Goal: Task Accomplishment & Management: Use online tool/utility

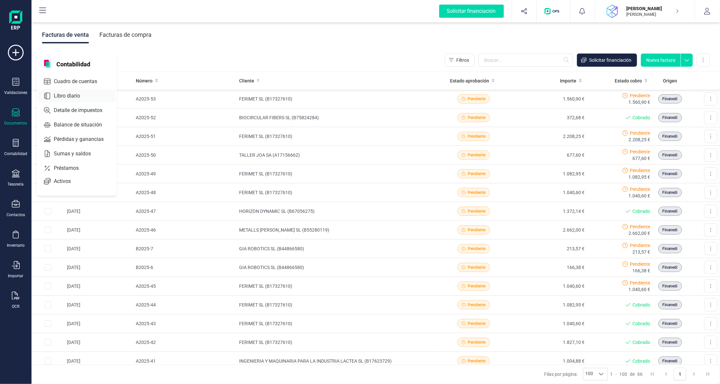
click at [74, 96] on span "Libro diario" at bounding box center [71, 96] width 41 height 8
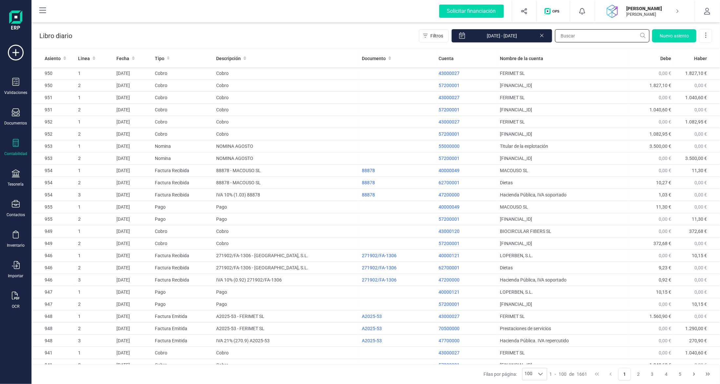
click at [616, 30] on input "text" at bounding box center [602, 35] width 94 height 13
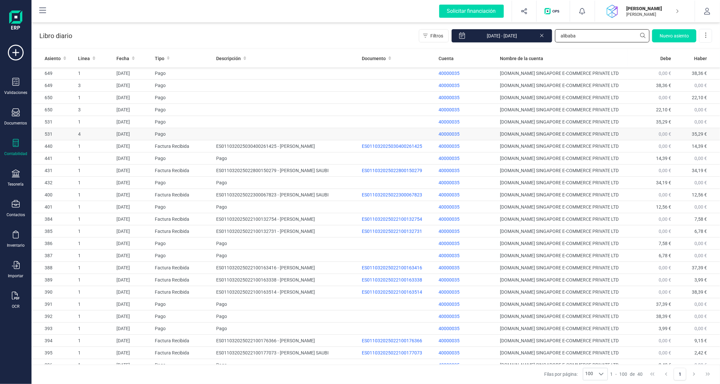
type input "alibaba"
click at [69, 72] on td "649" at bounding box center [53, 73] width 44 height 12
click at [93, 73] on td "1" at bounding box center [94, 73] width 38 height 12
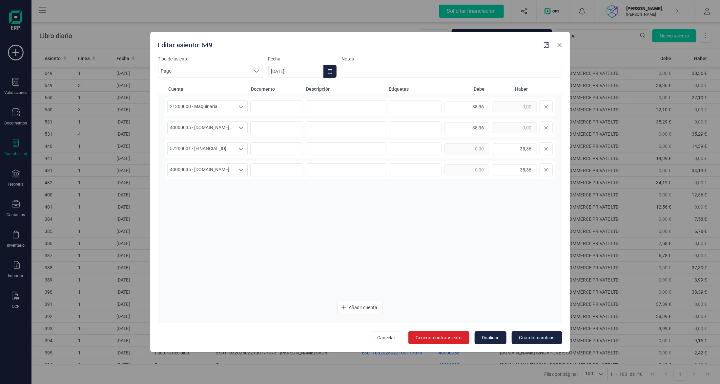
click at [559, 45] on icon "button" at bounding box center [559, 45] width 4 height 4
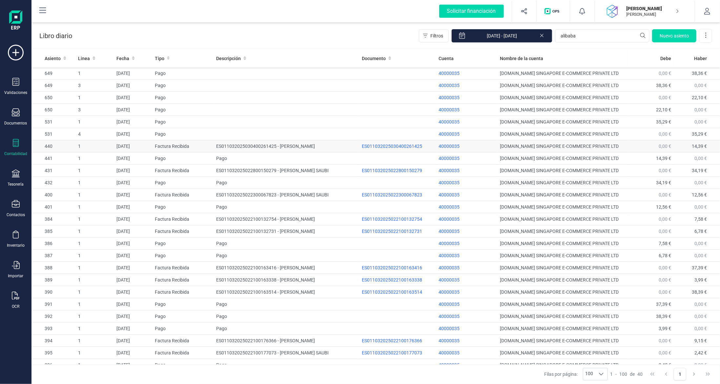
click at [231, 142] on td "ES011032025030400261425 - [PERSON_NAME]" at bounding box center [287, 146] width 146 height 12
click at [15, 117] on div at bounding box center [16, 113] width 8 height 10
click at [63, 92] on span "Facturas" at bounding box center [68, 94] width 35 height 8
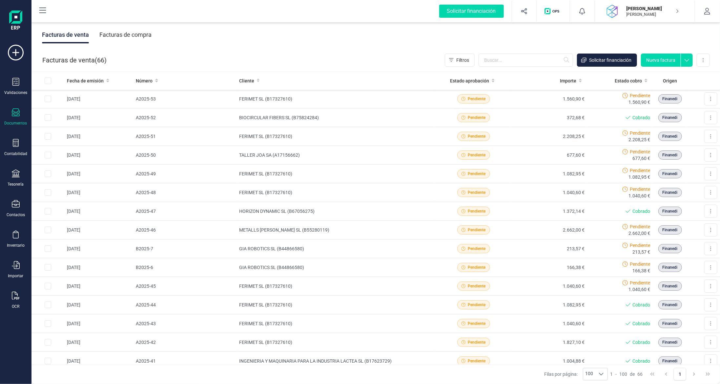
click at [125, 30] on div "Facturas de compra" at bounding box center [125, 34] width 52 height 17
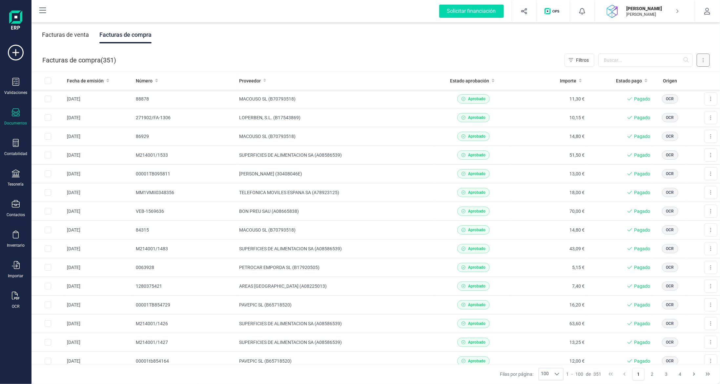
click at [703, 62] on icon at bounding box center [703, 59] width 1 height 5
click at [627, 58] on input "text" at bounding box center [645, 59] width 94 height 13
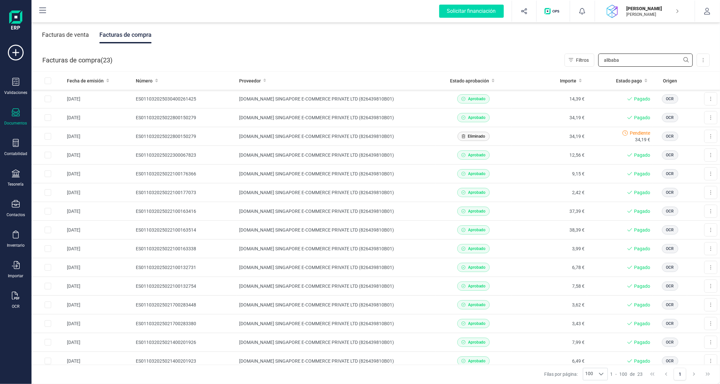
type input "alibaba"
click at [15, 116] on div at bounding box center [16, 113] width 8 height 10
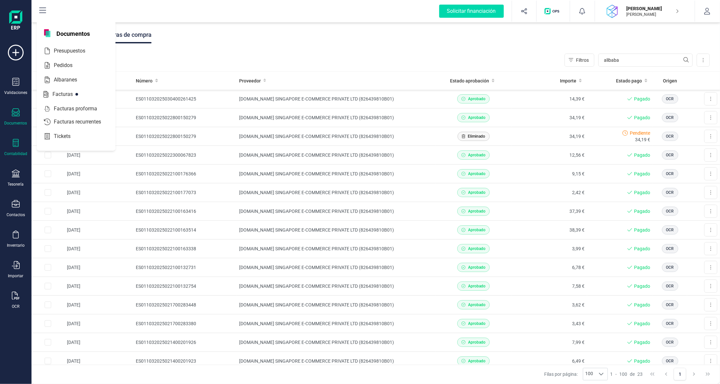
click at [16, 143] on icon at bounding box center [16, 143] width 8 height 8
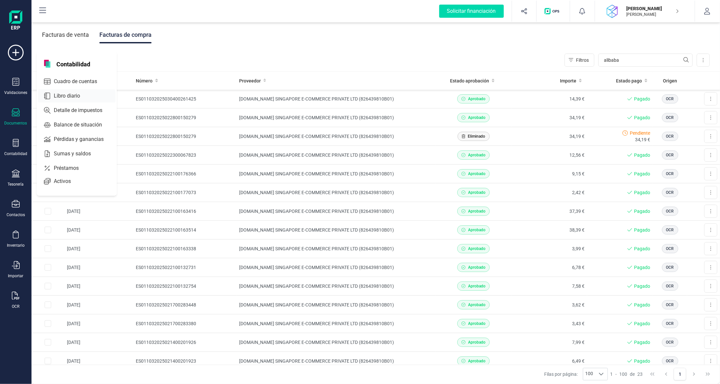
click at [76, 95] on span "Libro diario" at bounding box center [71, 96] width 41 height 8
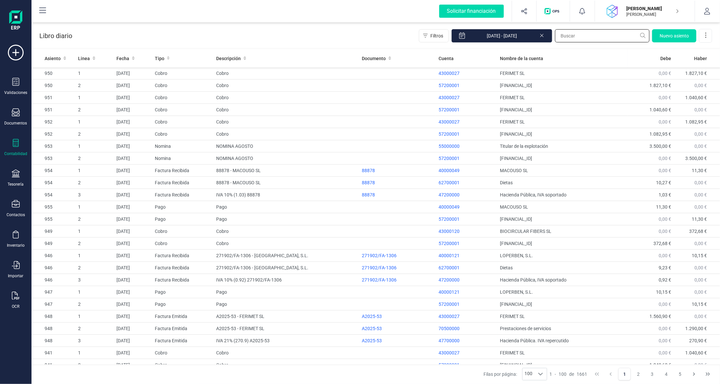
click at [588, 40] on input "text" at bounding box center [602, 35] width 94 height 13
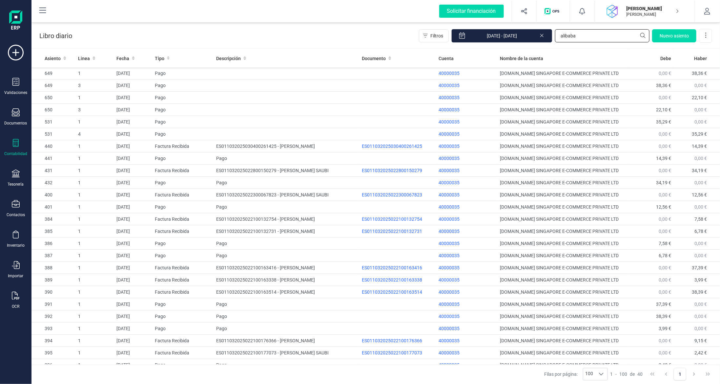
drag, startPoint x: 592, startPoint y: 34, endPoint x: 513, endPoint y: 28, distance: 79.3
click at [513, 28] on div "Libro diario Filtros [DATE] - [DATE] alibaba [GEOGRAPHIC_DATA]" at bounding box center [375, 34] width 689 height 27
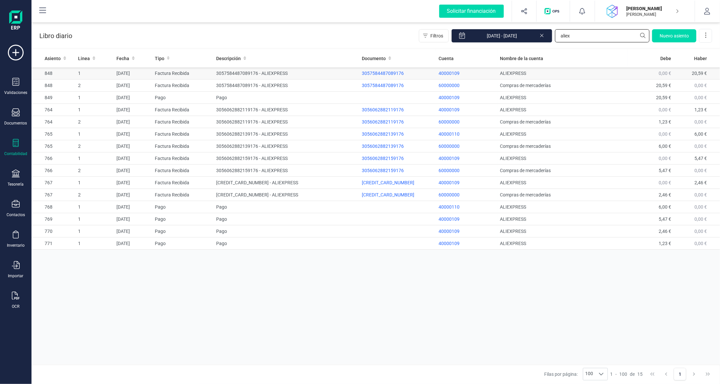
type input "aliex"
click at [268, 74] on td "3057584487089176 - ALIEXPRESS" at bounding box center [287, 73] width 146 height 12
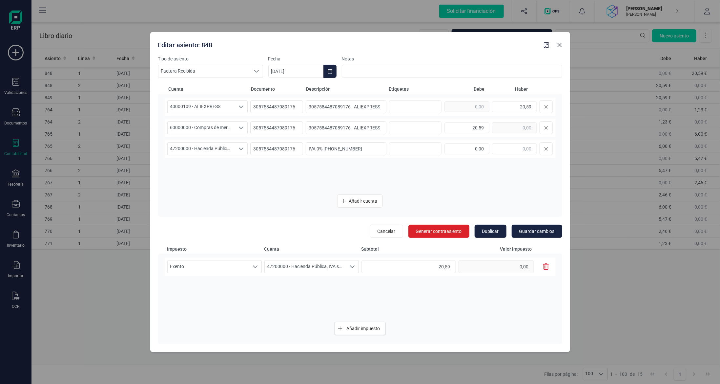
click at [560, 43] on icon "button" at bounding box center [559, 44] width 5 height 5
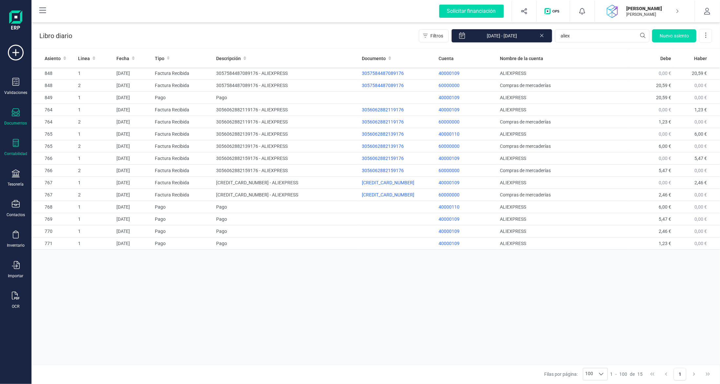
click at [19, 115] on icon at bounding box center [16, 112] width 8 height 8
click at [67, 92] on span "Facturas" at bounding box center [68, 94] width 35 height 8
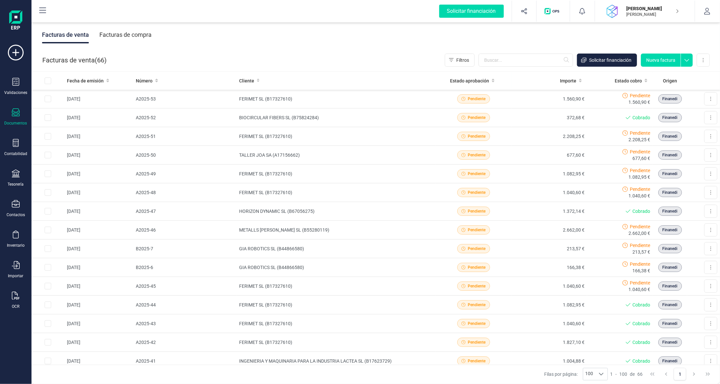
click at [141, 32] on div "Facturas de compra" at bounding box center [125, 34] width 52 height 17
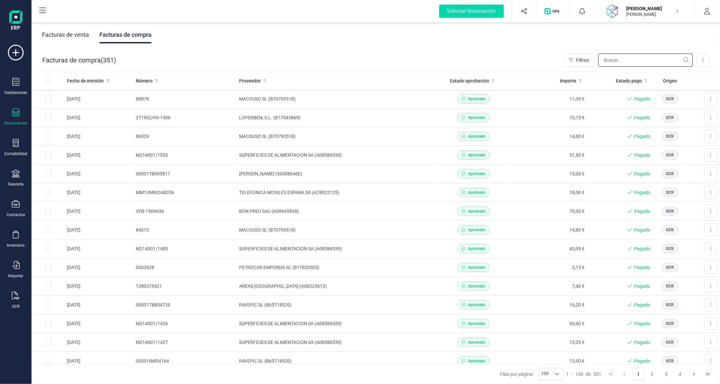
click at [636, 60] on input "text" at bounding box center [645, 59] width 94 height 13
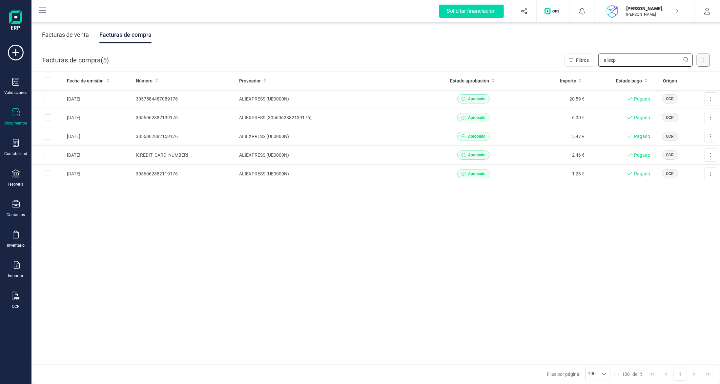
type input "aliexp"
click at [702, 59] on button at bounding box center [703, 59] width 13 height 13
click at [660, 117] on span "Escanear (OCR)" at bounding box center [658, 115] width 32 height 7
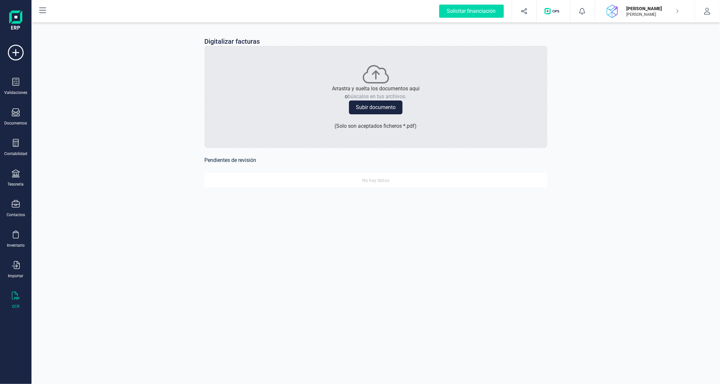
click at [378, 110] on button "Subir documento" at bounding box center [375, 107] width 53 height 14
click at [611, 227] on div "Digitalizar facturas Arrastra y suelta los documentos aquí o búscalos en tus ar…" at bounding box center [375, 192] width 689 height 384
click at [367, 107] on button "Subir documento" at bounding box center [375, 107] width 53 height 14
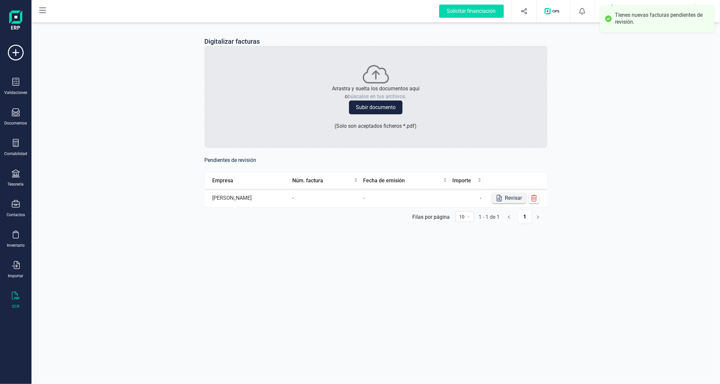
click at [514, 201] on button "Revisar" at bounding box center [509, 198] width 34 height 10
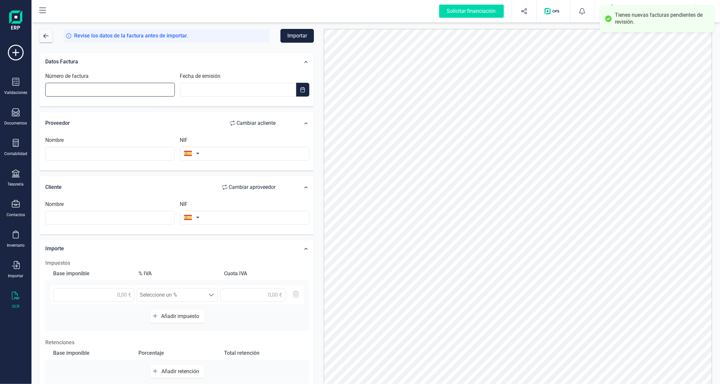
drag, startPoint x: 113, startPoint y: 88, endPoint x: 117, endPoint y: 89, distance: 3.8
click at [113, 88] on input "Número de factura" at bounding box center [110, 90] width 130 height 14
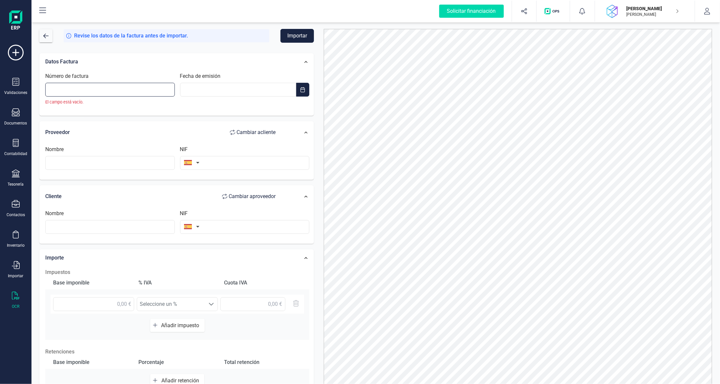
click at [158, 92] on input "Número de factura" at bounding box center [110, 90] width 130 height 14
paste input "3060598650639176"
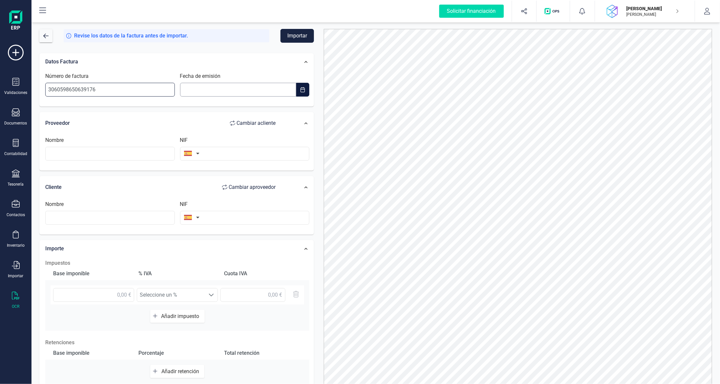
type input "3060598650639176"
type input "__/__/____"
click at [239, 89] on input "__/__/____" at bounding box center [238, 90] width 116 height 14
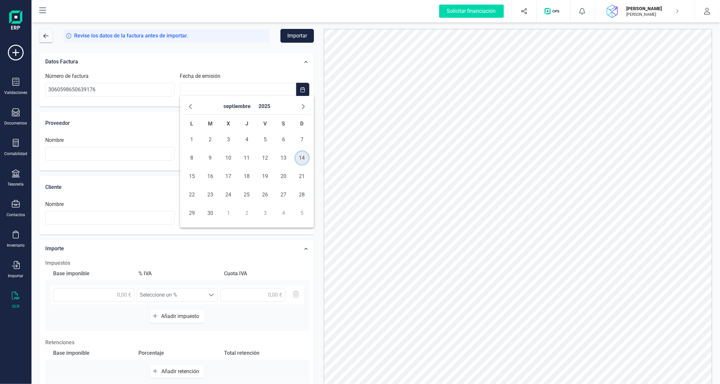
click at [303, 157] on span "14" at bounding box center [302, 157] width 13 height 13
type input "[DATE]"
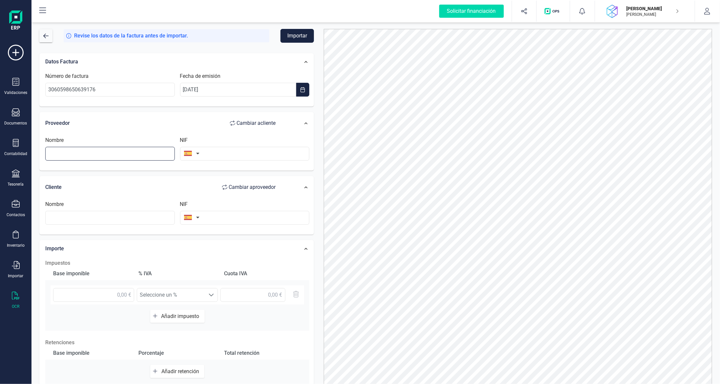
click at [121, 155] on input "text" at bounding box center [110, 154] width 130 height 14
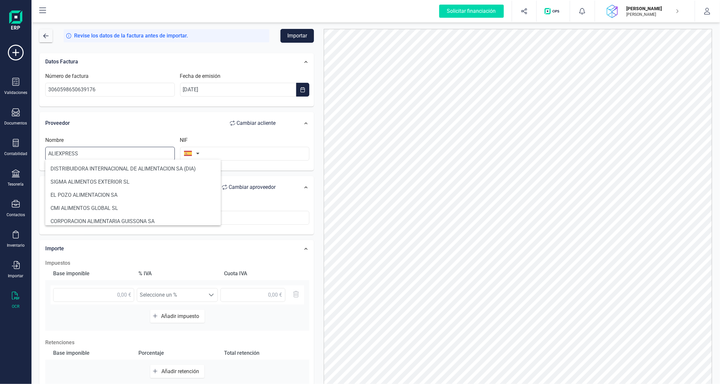
type input "ALIEXPRESS"
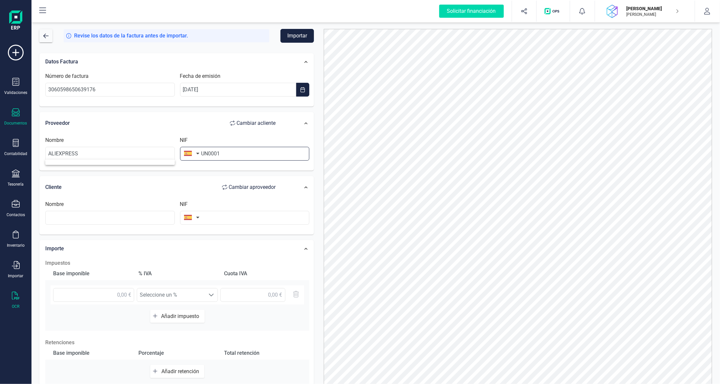
type input "UN0001"
click at [19, 111] on icon at bounding box center [16, 112] width 8 height 8
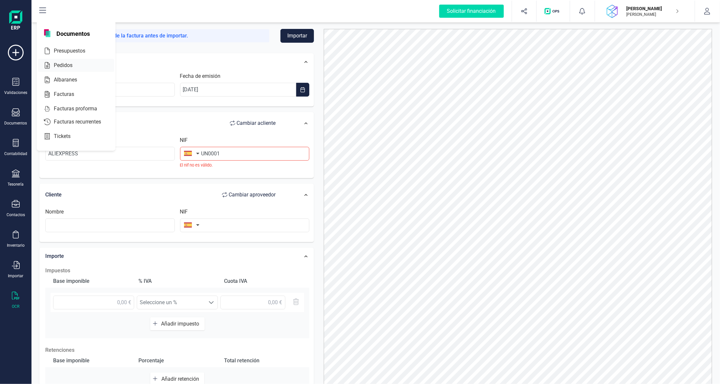
click at [68, 66] on span "Pedidos" at bounding box center [67, 65] width 33 height 8
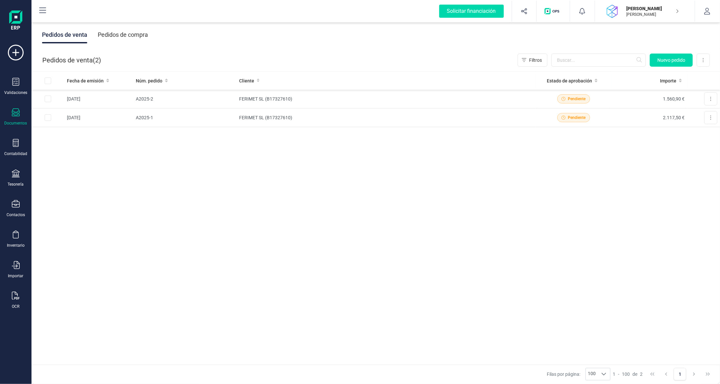
click at [125, 37] on div "Pedidos de compra" at bounding box center [123, 34] width 50 height 17
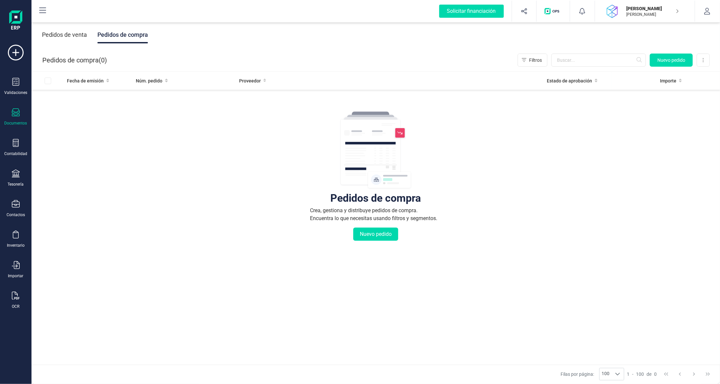
click at [18, 113] on icon at bounding box center [16, 112] width 8 height 8
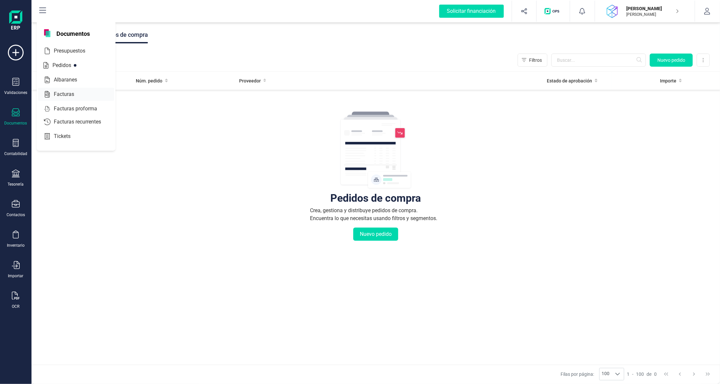
click at [63, 95] on span "Facturas" at bounding box center [68, 94] width 35 height 8
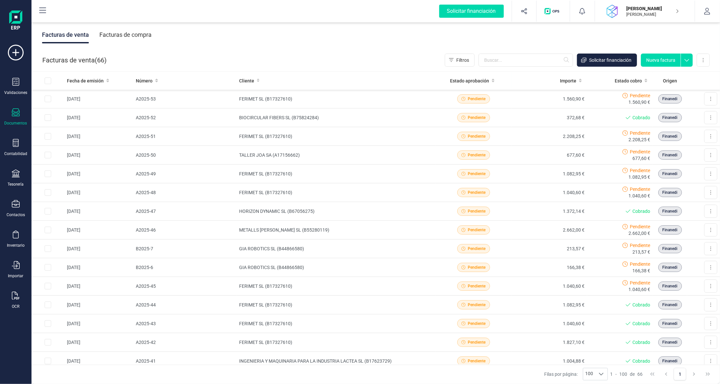
click at [141, 37] on div "Facturas de compra" at bounding box center [125, 34] width 52 height 17
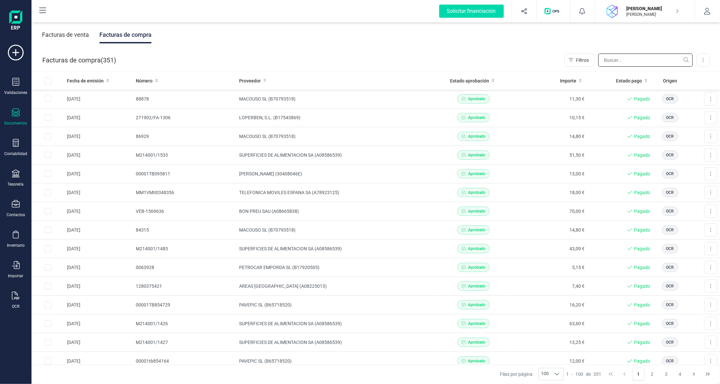
click at [610, 54] on input "text" at bounding box center [645, 59] width 94 height 13
type input "ALIEX"
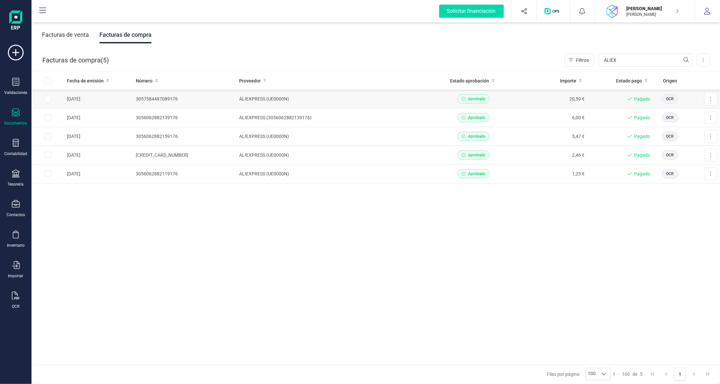
click at [268, 98] on td "ALIEXPRESS (UE0000N)" at bounding box center [336, 99] width 199 height 19
click at [15, 112] on icon at bounding box center [16, 112] width 8 height 8
click at [62, 93] on span "Facturas" at bounding box center [67, 94] width 35 height 8
click at [702, 60] on button at bounding box center [703, 59] width 13 height 13
click at [651, 115] on span "Escanear (OCR)" at bounding box center [658, 115] width 32 height 7
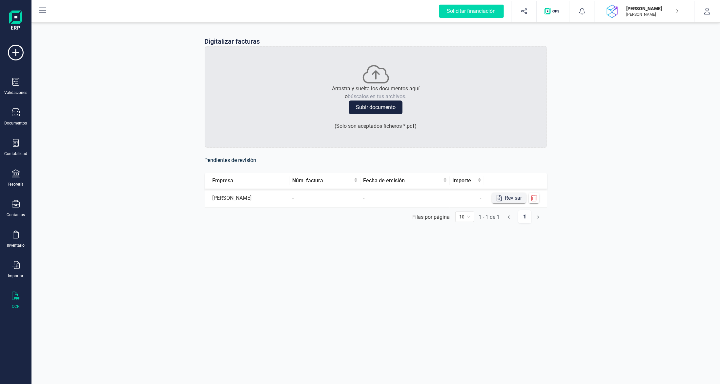
click at [515, 199] on button "Revisar" at bounding box center [509, 198] width 34 height 10
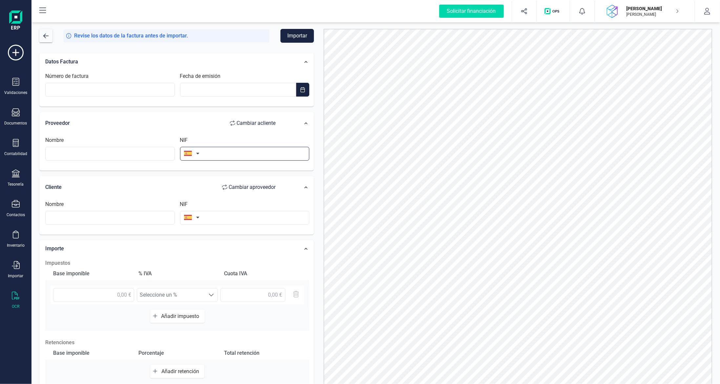
click at [241, 148] on input "text" at bounding box center [245, 154] width 130 height 14
type input "UE0000N"
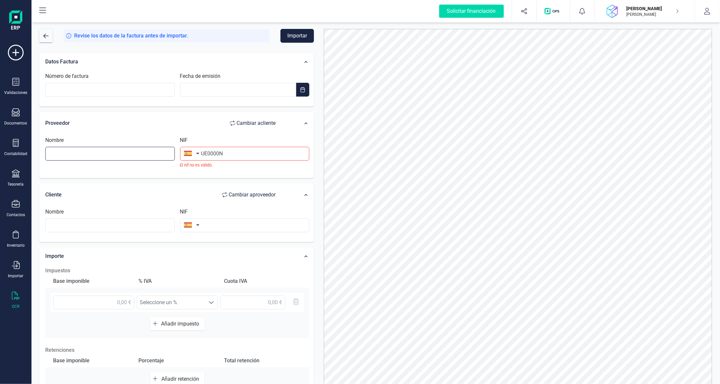
click at [129, 148] on input "text" at bounding box center [110, 154] width 130 height 14
type input "ALIEXPRESS"
drag, startPoint x: 213, startPoint y: 152, endPoint x: 263, endPoint y: 158, distance: 51.3
click at [213, 152] on input "UE0000N" at bounding box center [245, 154] width 130 height 14
click at [109, 222] on input "text" at bounding box center [110, 225] width 130 height 14
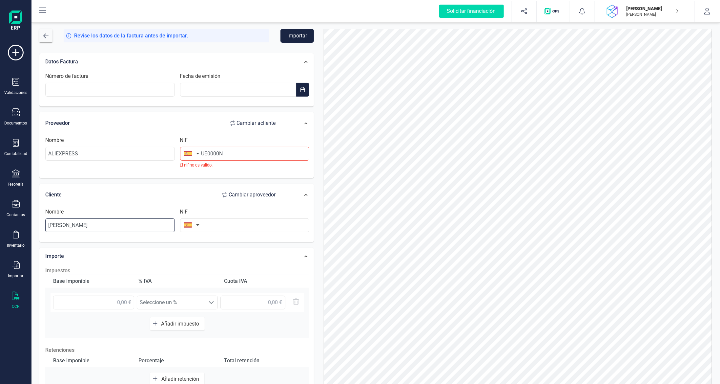
type input "[PERSON_NAME]"
type input "40342114E"
click at [101, 303] on input "text" at bounding box center [93, 302] width 81 height 14
type input "29,10 €"
click at [166, 302] on span "IVA 21% (21%)" at bounding box center [171, 302] width 68 height 13
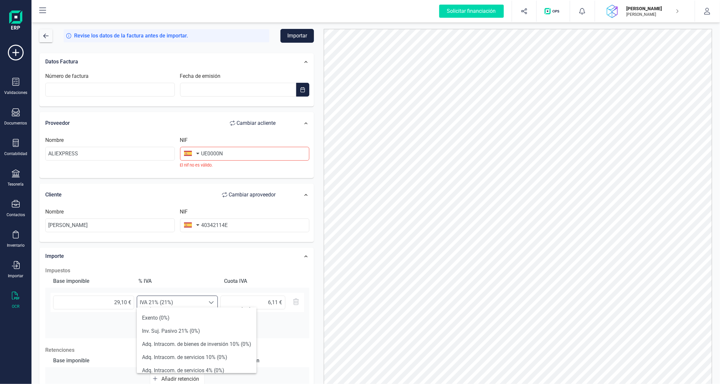
scroll to position [110, 0]
click at [175, 352] on li "Exento (0%)" at bounding box center [197, 350] width 120 height 13
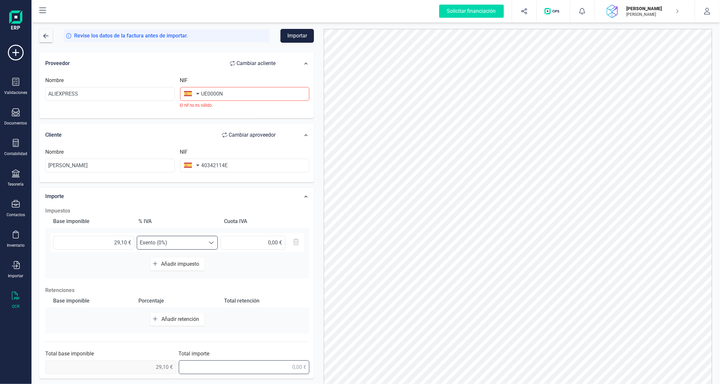
click at [279, 362] on input "text" at bounding box center [244, 367] width 131 height 14
type input "29,10 €"
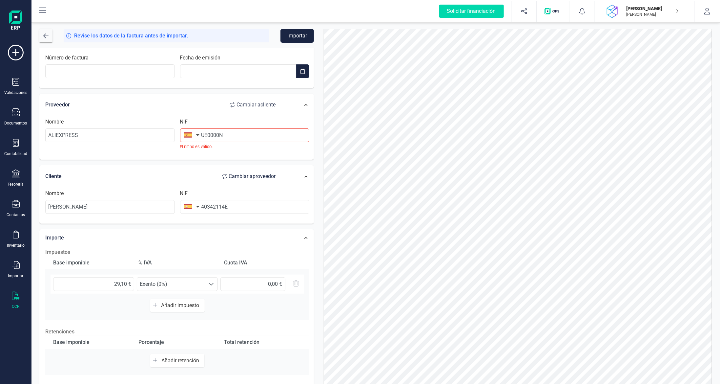
scroll to position [0, 0]
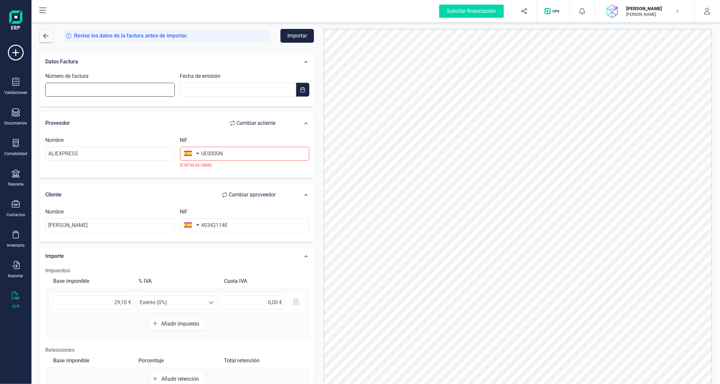
click at [137, 89] on input "Número de factura" at bounding box center [110, 90] width 130 height 14
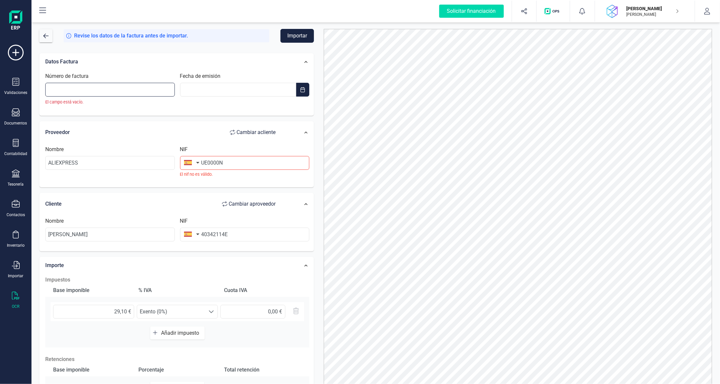
click at [129, 90] on input "Número de factura" at bounding box center [110, 90] width 130 height 14
paste input "3060598650639176"
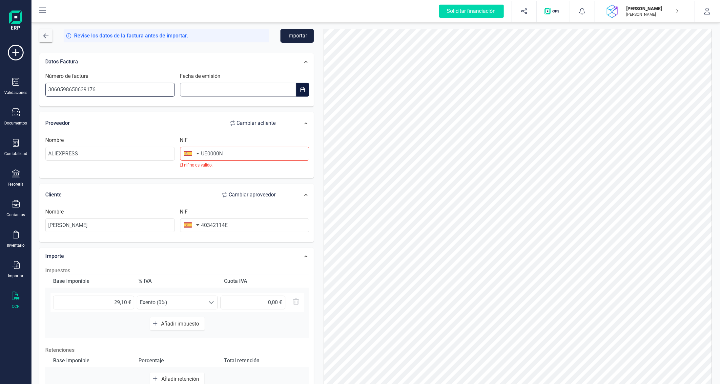
type input "3060598650639176"
type input "__/__/____"
click at [230, 85] on input "__/__/____" at bounding box center [238, 90] width 116 height 14
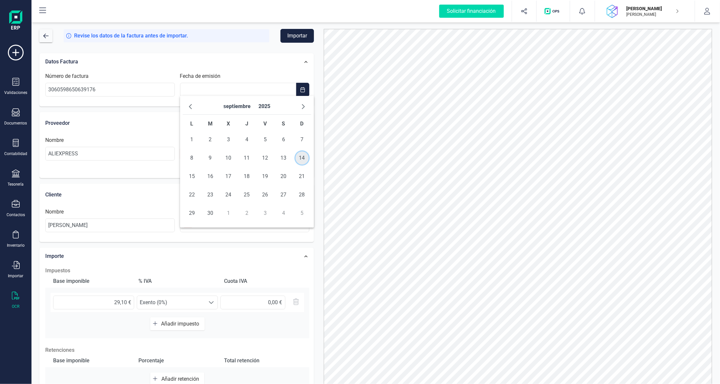
click at [303, 157] on span "14" at bounding box center [302, 157] width 13 height 13
type input "[DATE]"
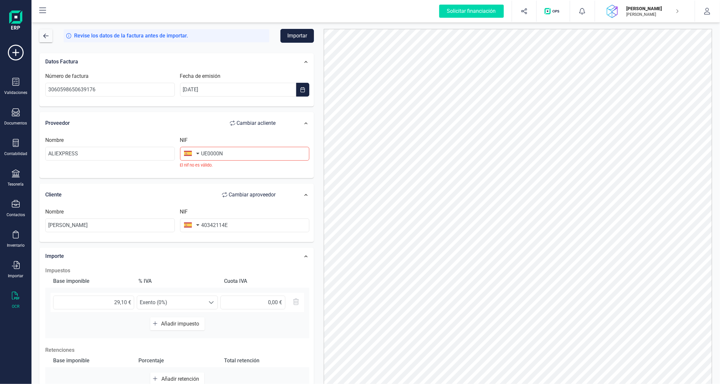
click at [303, 32] on button "Importar" at bounding box center [297, 36] width 33 height 14
click at [251, 155] on input "UE0000N" at bounding box center [245, 154] width 130 height 14
drag, startPoint x: 168, startPoint y: 147, endPoint x: 93, endPoint y: 144, distance: 75.5
click at [120, 144] on div "Nombre ALIEXPRESS NIF UE0000N El nif no [PERSON_NAME]." at bounding box center [177, 154] width 269 height 37
click at [196, 151] on button "button" at bounding box center [190, 153] width 21 height 13
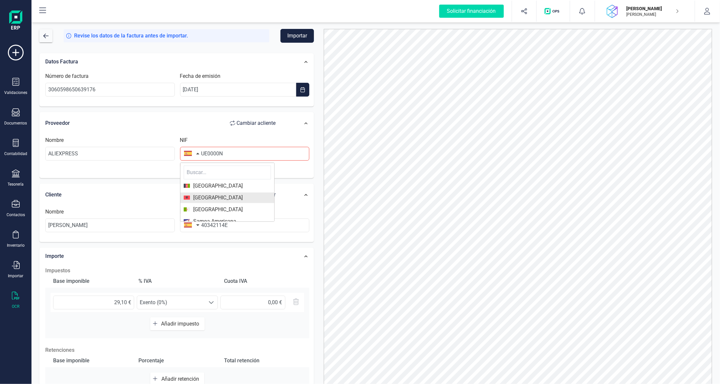
scroll to position [98, 0]
click at [214, 170] on input "text" at bounding box center [227, 172] width 87 height 14
type input "CHIN"
click at [219, 182] on span "[GEOGRAPHIC_DATA]" at bounding box center [227, 186] width 87 height 8
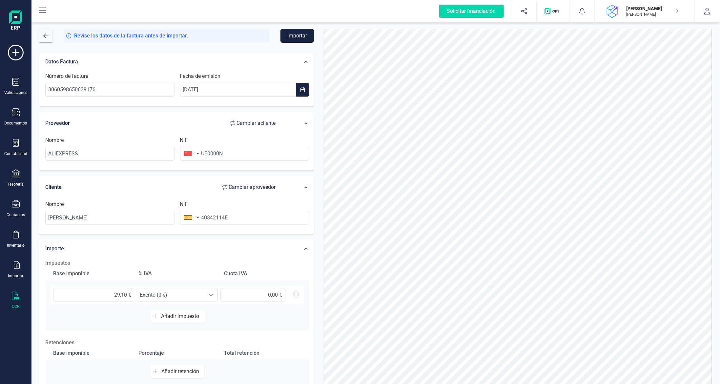
click at [294, 33] on button "Importar" at bounding box center [297, 36] width 33 height 14
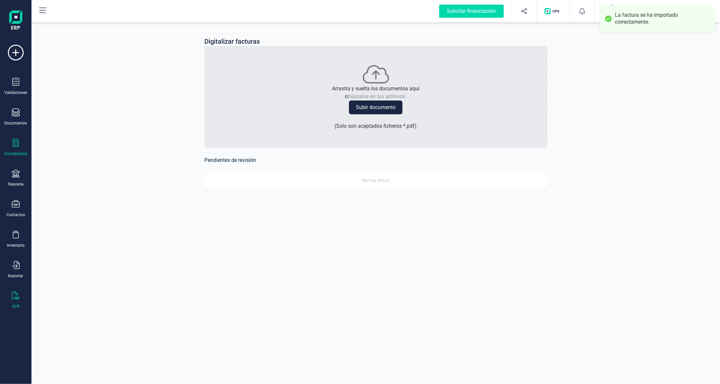
click at [21, 144] on div "Contabilidad" at bounding box center [16, 147] width 26 height 17
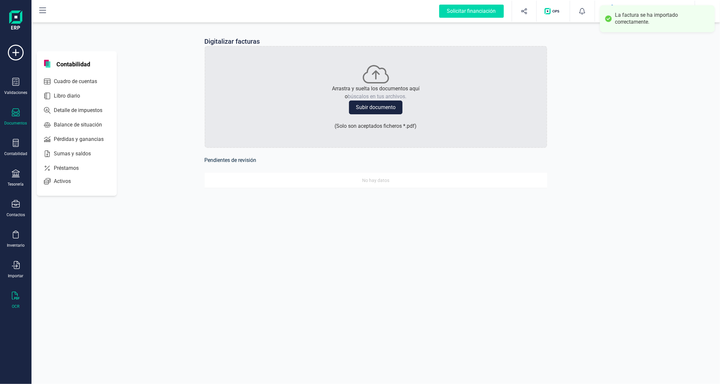
click at [20, 118] on div "Documentos" at bounding box center [16, 116] width 26 height 17
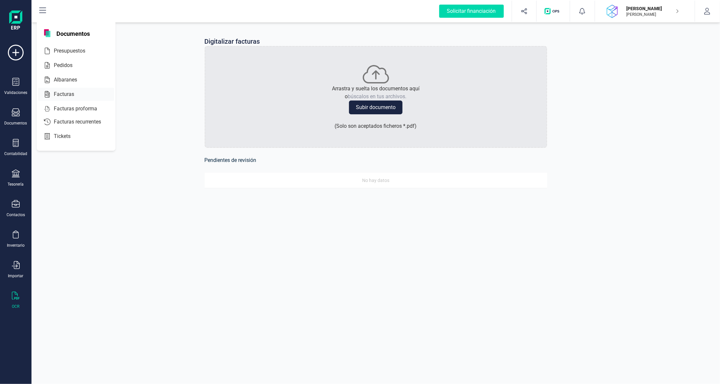
click at [72, 94] on span "Facturas" at bounding box center [68, 94] width 35 height 8
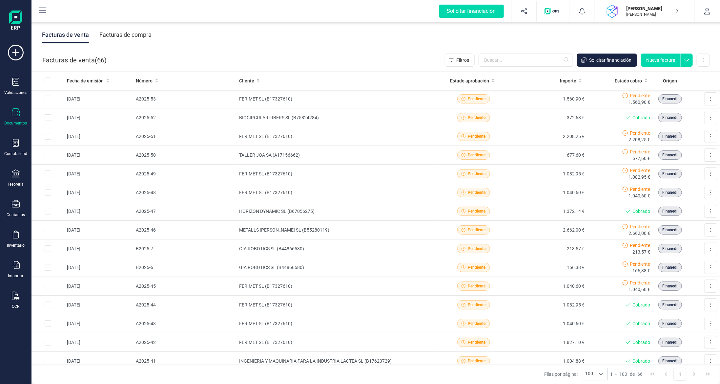
click at [145, 38] on div "Facturas de compra" at bounding box center [125, 34] width 52 height 17
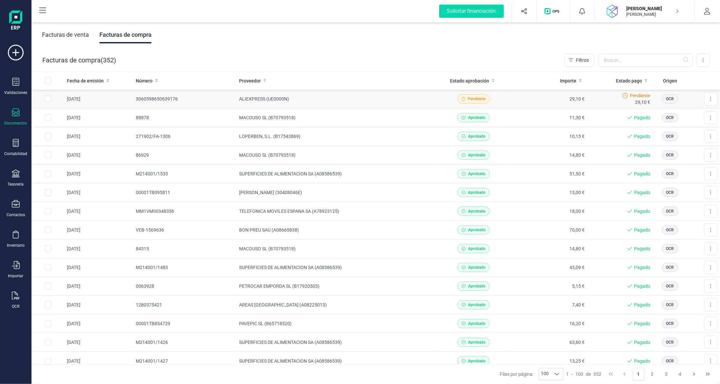
click at [512, 99] on td "29,10 €" at bounding box center [550, 99] width 76 height 19
click at [14, 80] on icon at bounding box center [16, 82] width 8 height 8
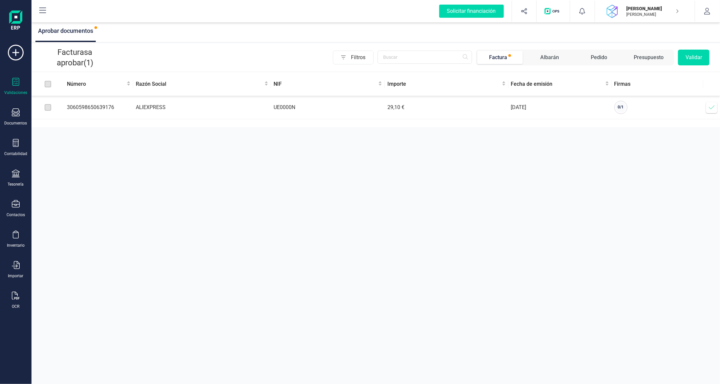
click at [711, 108] on icon at bounding box center [712, 107] width 7 height 7
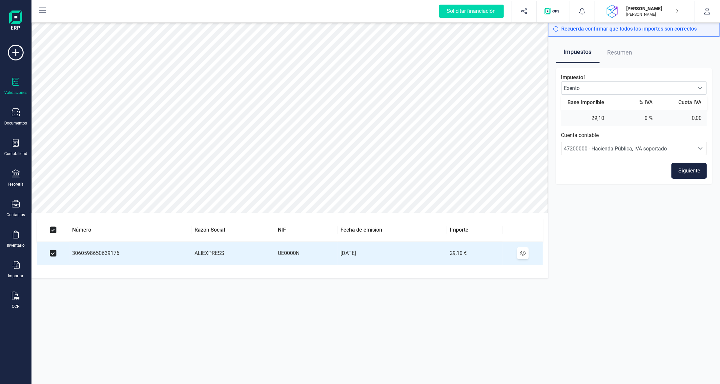
click at [688, 171] on button "Siguiente" at bounding box center [689, 171] width 35 height 16
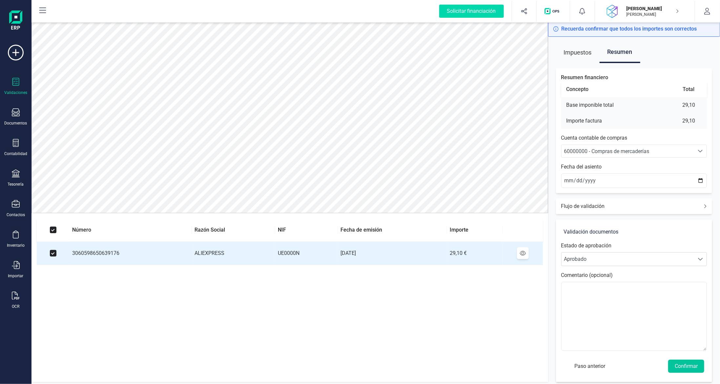
click at [689, 366] on button "Confirmar" at bounding box center [686, 365] width 36 height 13
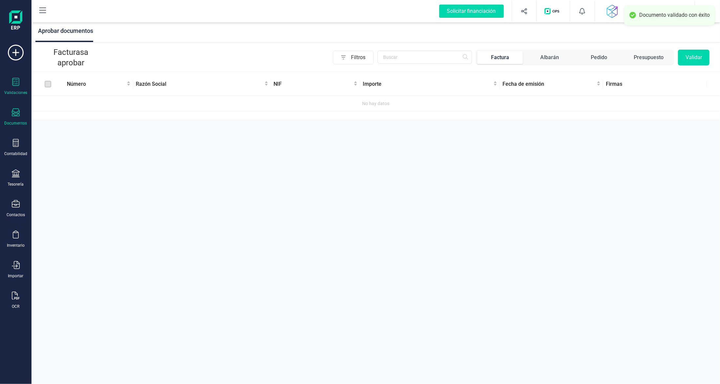
click at [16, 116] on div at bounding box center [16, 113] width 8 height 10
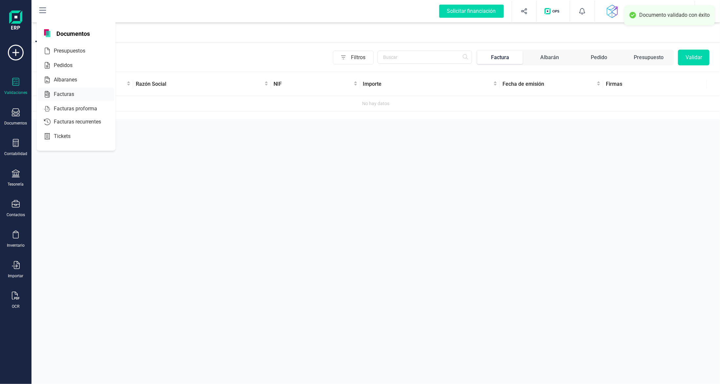
click at [63, 92] on span "Facturas" at bounding box center [68, 94] width 35 height 8
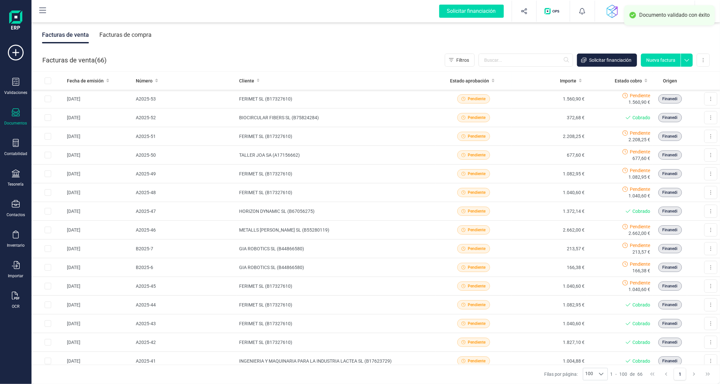
click at [130, 35] on div "Facturas de compra" at bounding box center [125, 34] width 52 height 17
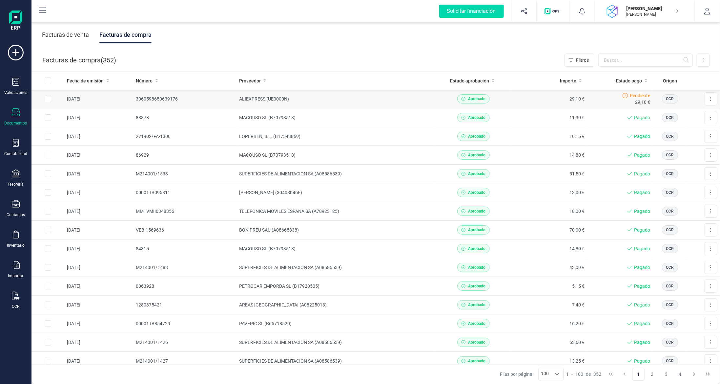
click at [558, 98] on td "29,10 €" at bounding box center [550, 99] width 76 height 19
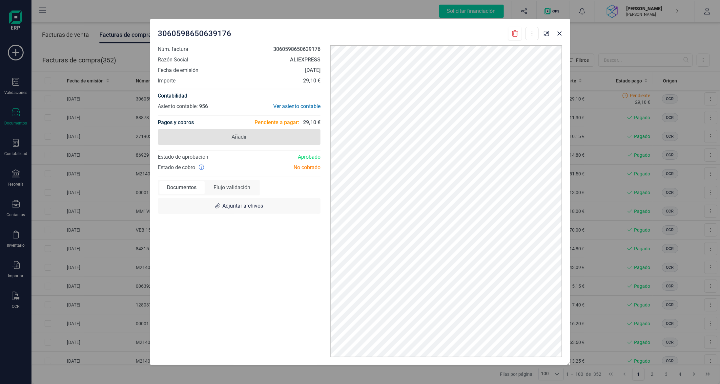
click at [271, 136] on span "Añadir" at bounding box center [239, 137] width 163 height 16
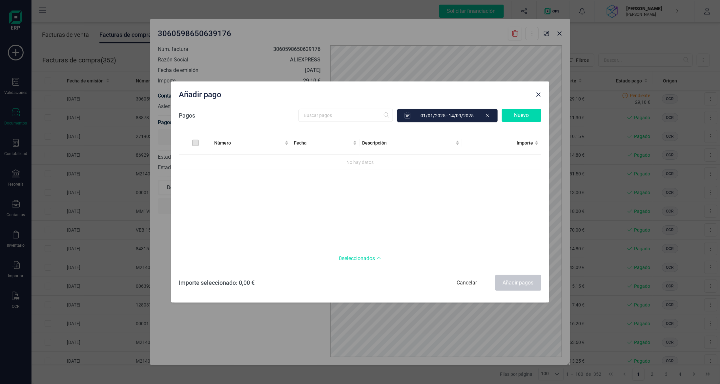
click at [529, 114] on div "Nuevo" at bounding box center [521, 115] width 39 height 13
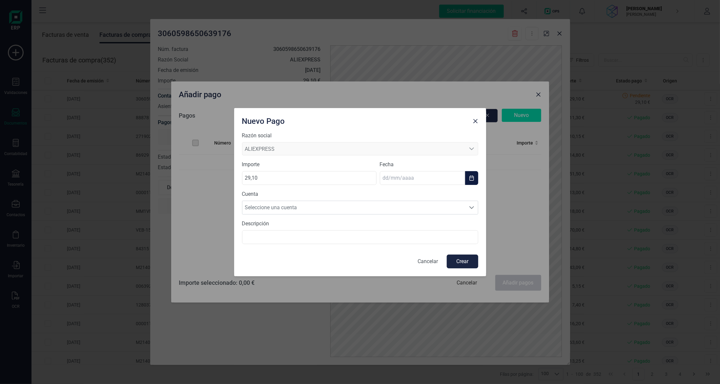
click at [413, 181] on input "text" at bounding box center [422, 178] width 85 height 14
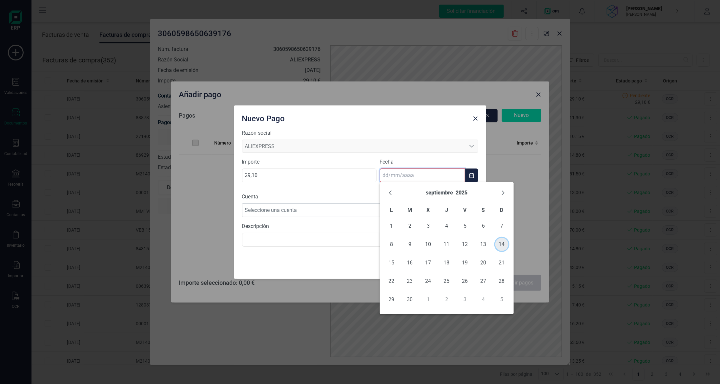
click at [506, 246] on span "14" at bounding box center [501, 244] width 13 height 13
type input "[DATE]"
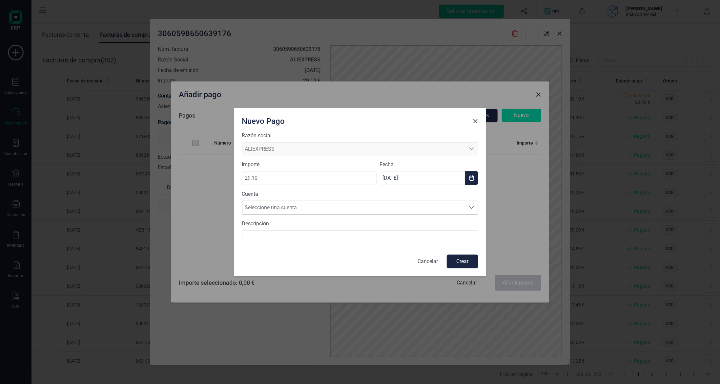
click at [384, 211] on span "Seleccione una cuenta" at bounding box center [353, 207] width 223 height 13
click at [359, 221] on li "[FINANCIAL_ID]" at bounding box center [360, 223] width 236 height 13
click at [475, 261] on button "Crear" at bounding box center [462, 261] width 31 height 14
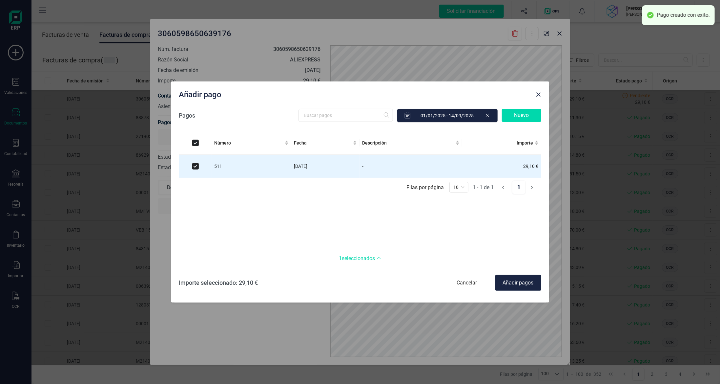
checkbox input "true"
click at [522, 280] on div "Añadir pagos" at bounding box center [518, 283] width 46 height 16
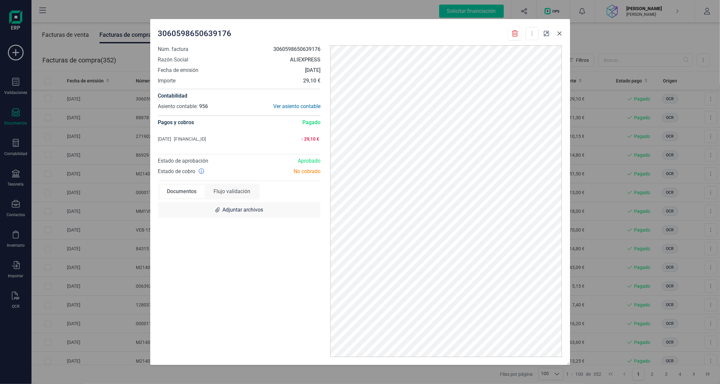
click at [557, 33] on icon "button" at bounding box center [559, 33] width 5 height 5
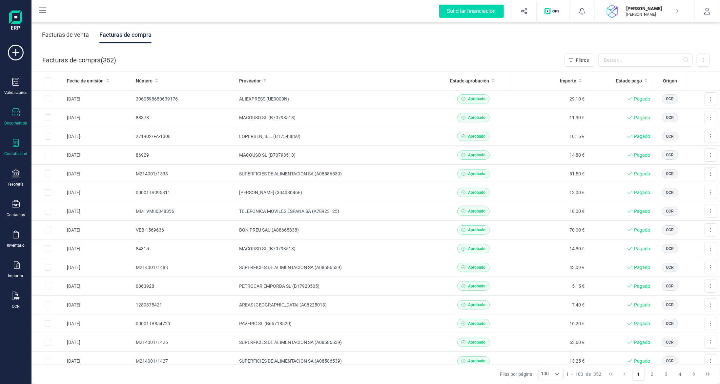
click at [16, 143] on icon at bounding box center [16, 143] width 6 height 8
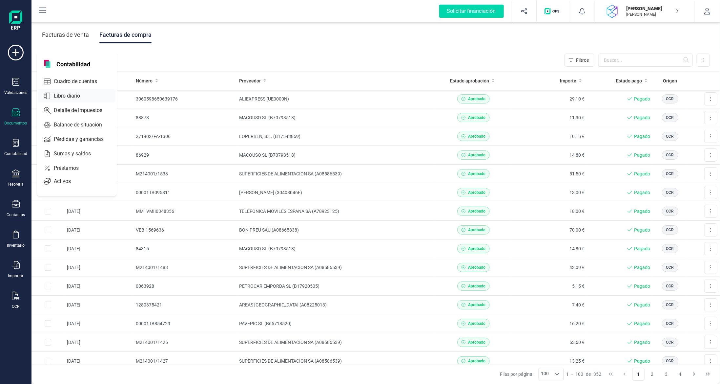
click at [73, 101] on div "Libro diario" at bounding box center [76, 95] width 77 height 13
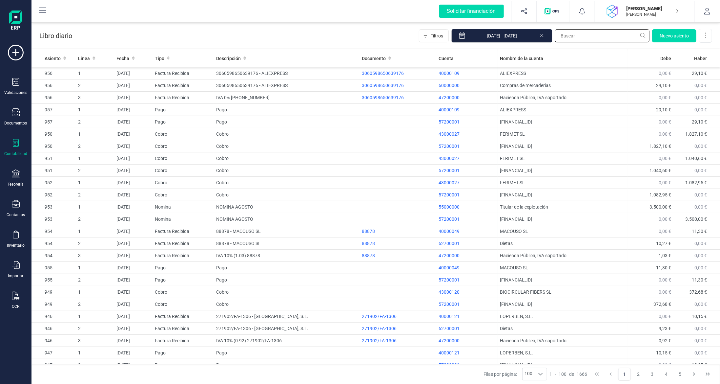
click at [617, 34] on input "text" at bounding box center [602, 35] width 94 height 13
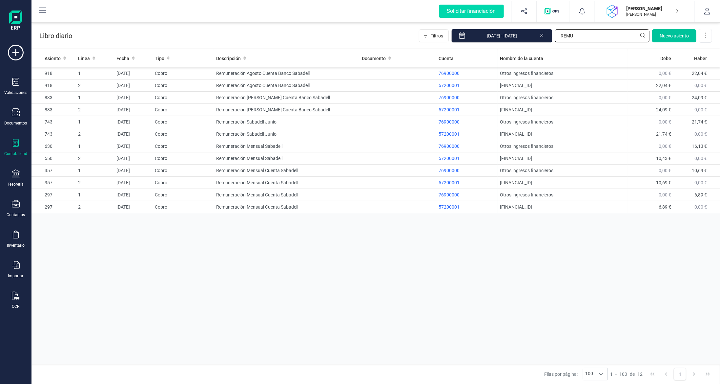
type input "REMU"
click at [679, 31] on button "Nuevo asiento" at bounding box center [674, 35] width 44 height 13
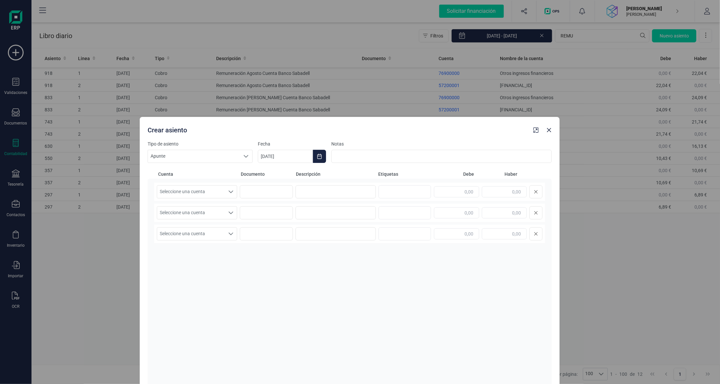
drag, startPoint x: 241, startPoint y: 42, endPoint x: 227, endPoint y: 115, distance: 74.5
click at [227, 123] on div "Crear asiento" at bounding box center [338, 129] width 386 height 12
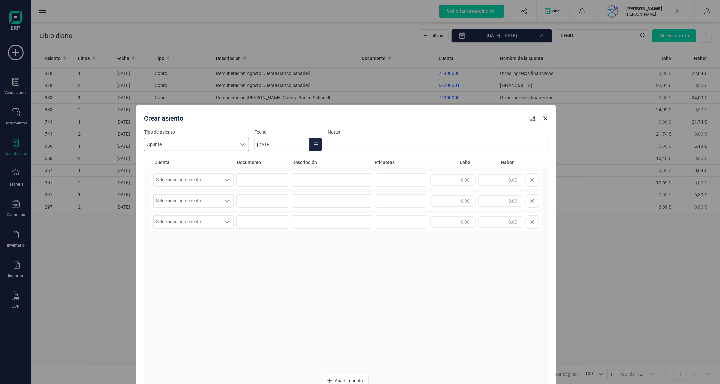
click at [221, 146] on span "Apunte" at bounding box center [190, 144] width 92 height 12
click at [203, 170] on li "Cobro" at bounding box center [196, 170] width 105 height 12
click at [318, 181] on input at bounding box center [332, 179] width 81 height 13
type input "r"
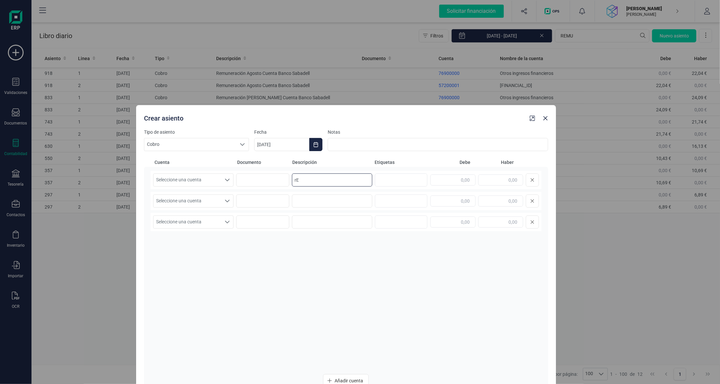
type input "r"
drag, startPoint x: 370, startPoint y: 179, endPoint x: 218, endPoint y: 177, distance: 152.6
click at [218, 177] on div "Seleccione una cuenta Seleccione una cuenta Remuneración Setiembre Cuenta Banco…" at bounding box center [346, 180] width 391 height 18
type input "Remuneración Setiembre Cuenta Banco Sabadell"
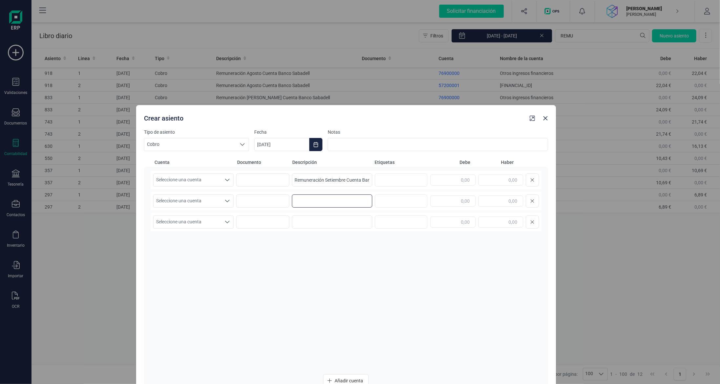
click at [341, 201] on input at bounding box center [332, 200] width 81 height 13
paste input "Remuneración Setiembre Cuenta Banco Sabadell"
type input "Remuneración Setiembre Cuenta Banco Sabadell"
click at [184, 180] on span "Seleccione una cuenta" at bounding box center [188, 180] width 68 height 12
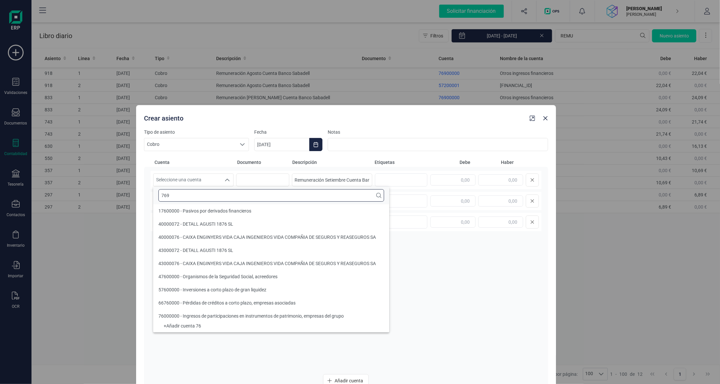
scroll to position [0, 0]
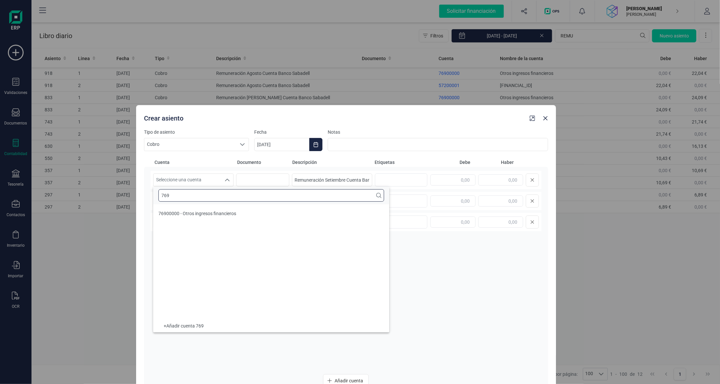
type input "769"
click at [205, 212] on span "76900000 - Otros ingresos financieros" at bounding box center [197, 213] width 78 height 5
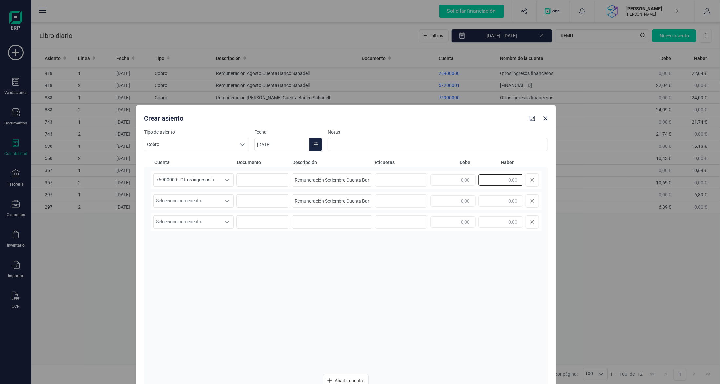
click at [501, 182] on input "text" at bounding box center [500, 179] width 45 height 11
type input "13,88"
click at [194, 199] on span "Seleccione una cuenta" at bounding box center [188, 201] width 68 height 12
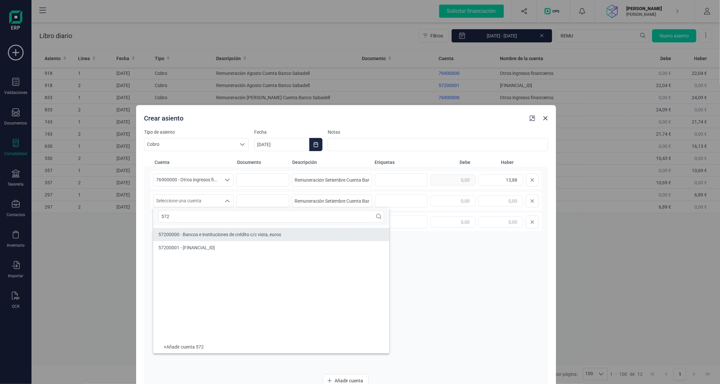
type input "572"
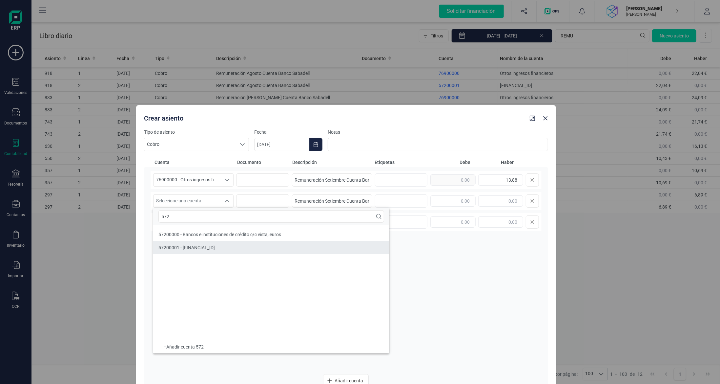
click at [215, 250] on div "57200001 - [FINANCIAL_ID]" at bounding box center [186, 247] width 56 height 7
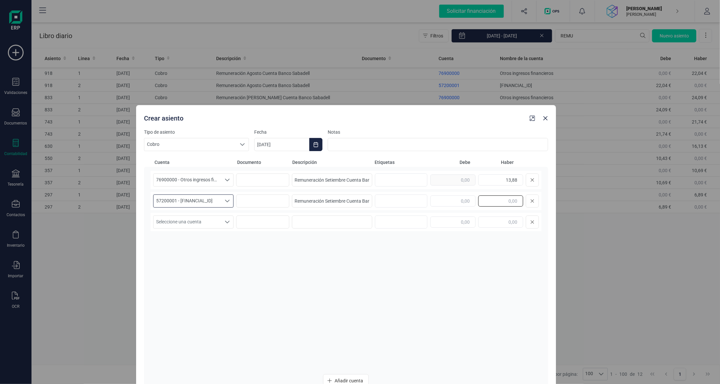
click at [510, 203] on input "text" at bounding box center [500, 200] width 45 height 11
click at [459, 203] on input "text" at bounding box center [452, 200] width 45 height 11
type input "13,88"
drag, startPoint x: 372, startPoint y: 115, endPoint x: 369, endPoint y: 79, distance: 36.5
click at [369, 111] on div "Crear asiento" at bounding box center [334, 117] width 386 height 12
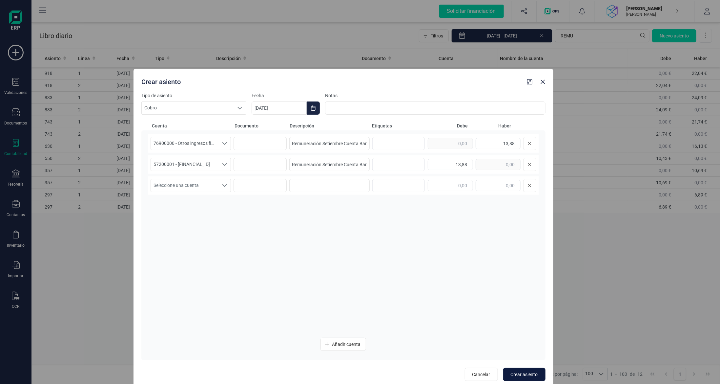
click at [522, 374] on span "Crear asiento" at bounding box center [524, 374] width 27 height 7
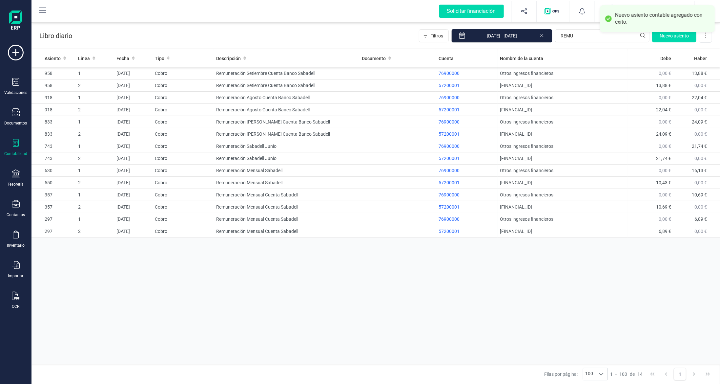
click at [15, 146] on div at bounding box center [16, 144] width 8 height 10
click at [75, 124] on span "Balance de situación" at bounding box center [82, 125] width 63 height 8
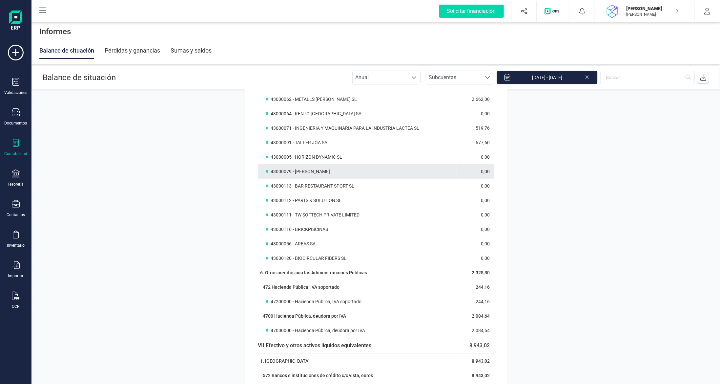
scroll to position [492, 0]
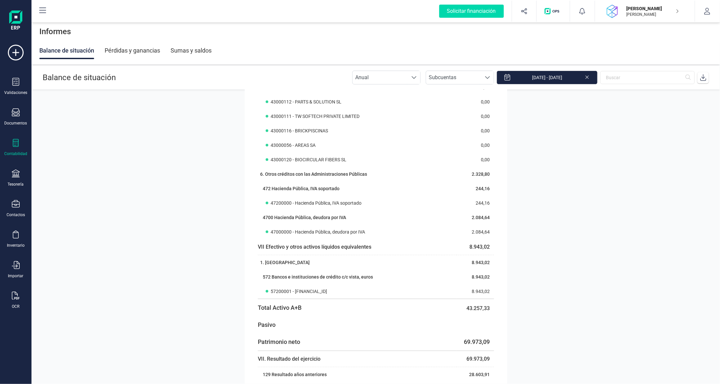
click at [604, 196] on section "Activo Activo no corriente 19.583,00 I. Inmovilizado intangible 127,88 3. Paten…" at bounding box center [375, 237] width 689 height 294
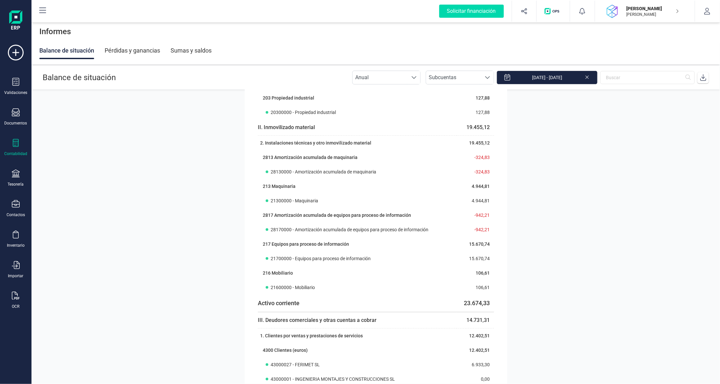
scroll to position [66, 0]
